Goal: Find specific page/section: Find specific page/section

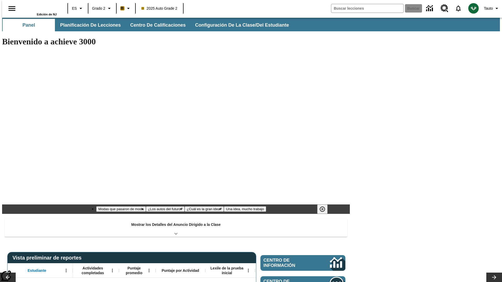
type input "-1"
click at [88, 25] on span "Planificación de lecciones" at bounding box center [90, 25] width 61 height 6
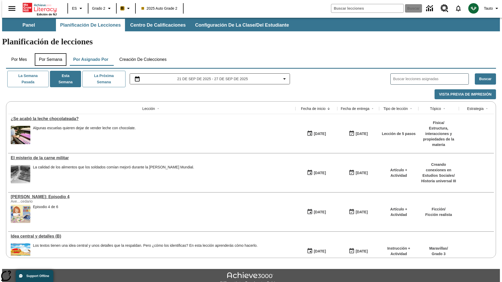
click at [49, 53] on button "Por semana" at bounding box center [51, 59] width 32 height 13
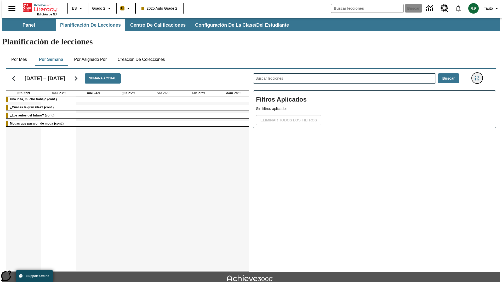
click at [479, 76] on icon "Menú lateral de filtros" at bounding box center [477, 78] width 5 height 5
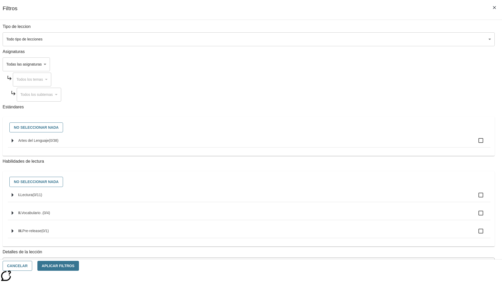
click at [376, 236] on body "Saltar al contenido principal Edición de NJ ES Grado 2 B 2025 Auto Grade 2 Busc…" at bounding box center [251, 162] width 498 height 288
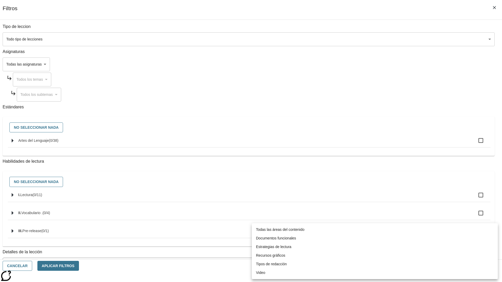
scroll to position [163, 0]
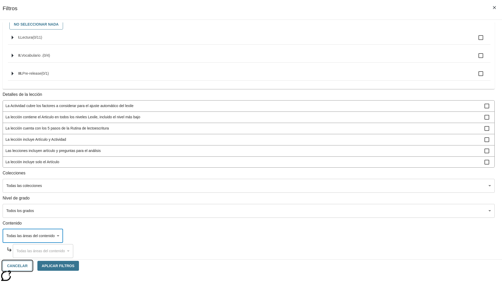
click at [32, 266] on button "Cancelar" at bounding box center [18, 266] width 30 height 10
click at [38, 7] on icon "Portada" at bounding box center [40, 7] width 35 height 10
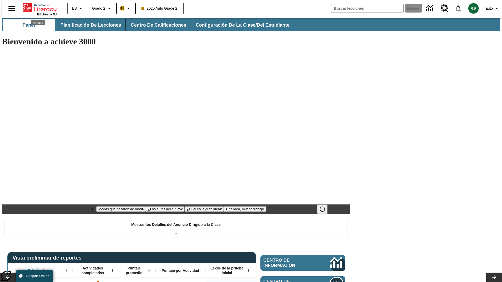
click at [88, 25] on span "Planificación de lecciones" at bounding box center [90, 25] width 61 height 6
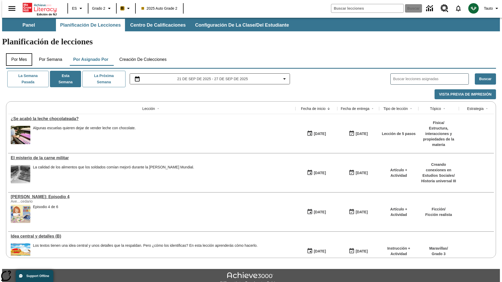
click at [17, 53] on button "Por mes" at bounding box center [19, 59] width 26 height 13
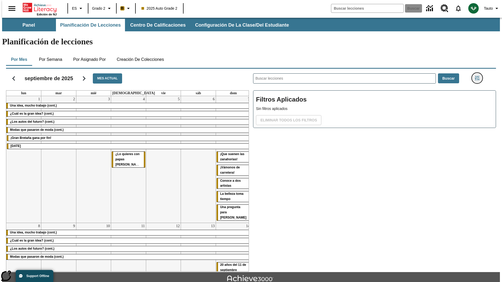
click at [479, 76] on icon "Menú lateral de filtros" at bounding box center [477, 78] width 5 height 5
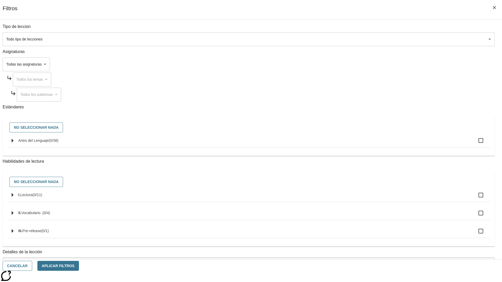
click at [376, 236] on body "Saltar al contenido principal Edición de NJ ES Grado 2 B 2025 Auto Grade 2 Busc…" at bounding box center [251, 162] width 498 height 288
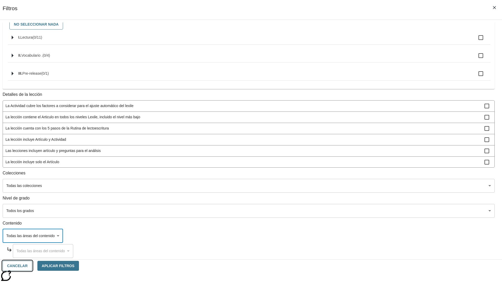
click at [32, 266] on button "Cancelar" at bounding box center [18, 266] width 30 height 10
